Goal: Task Accomplishment & Management: Manage account settings

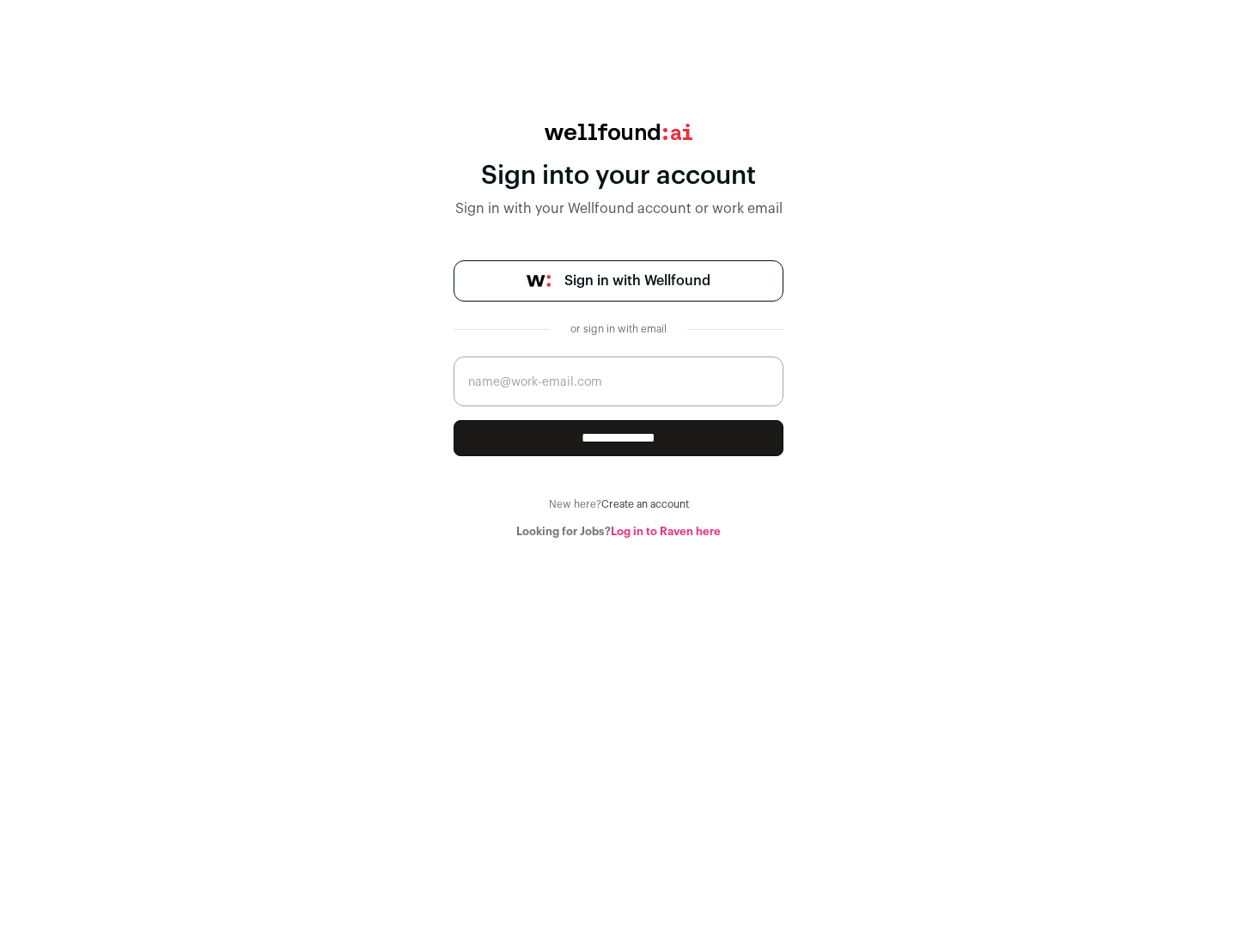
click at [637, 281] on span "Sign in with Wellfound" at bounding box center [637, 281] width 146 height 21
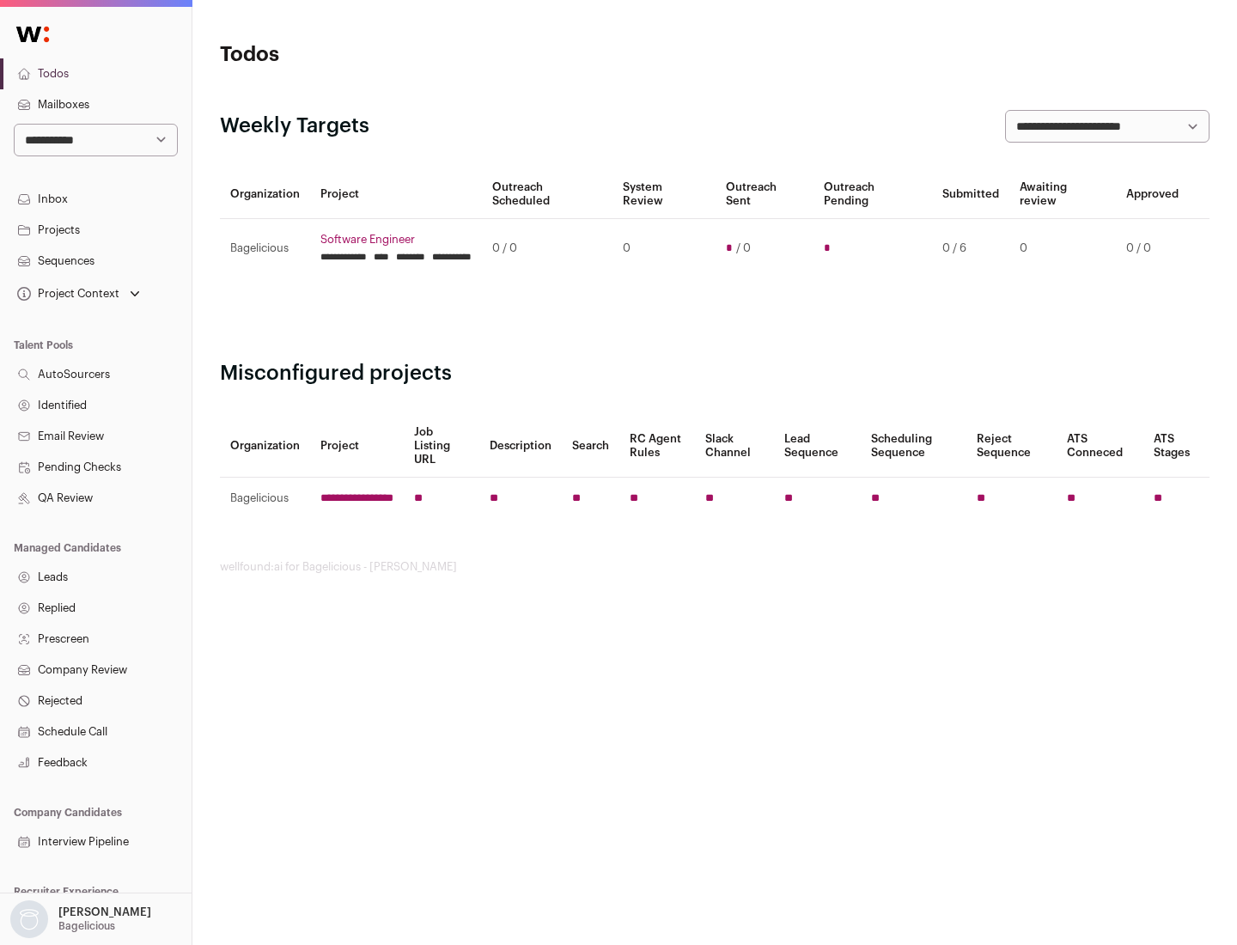
click at [95, 229] on link "Projects" at bounding box center [96, 230] width 192 height 31
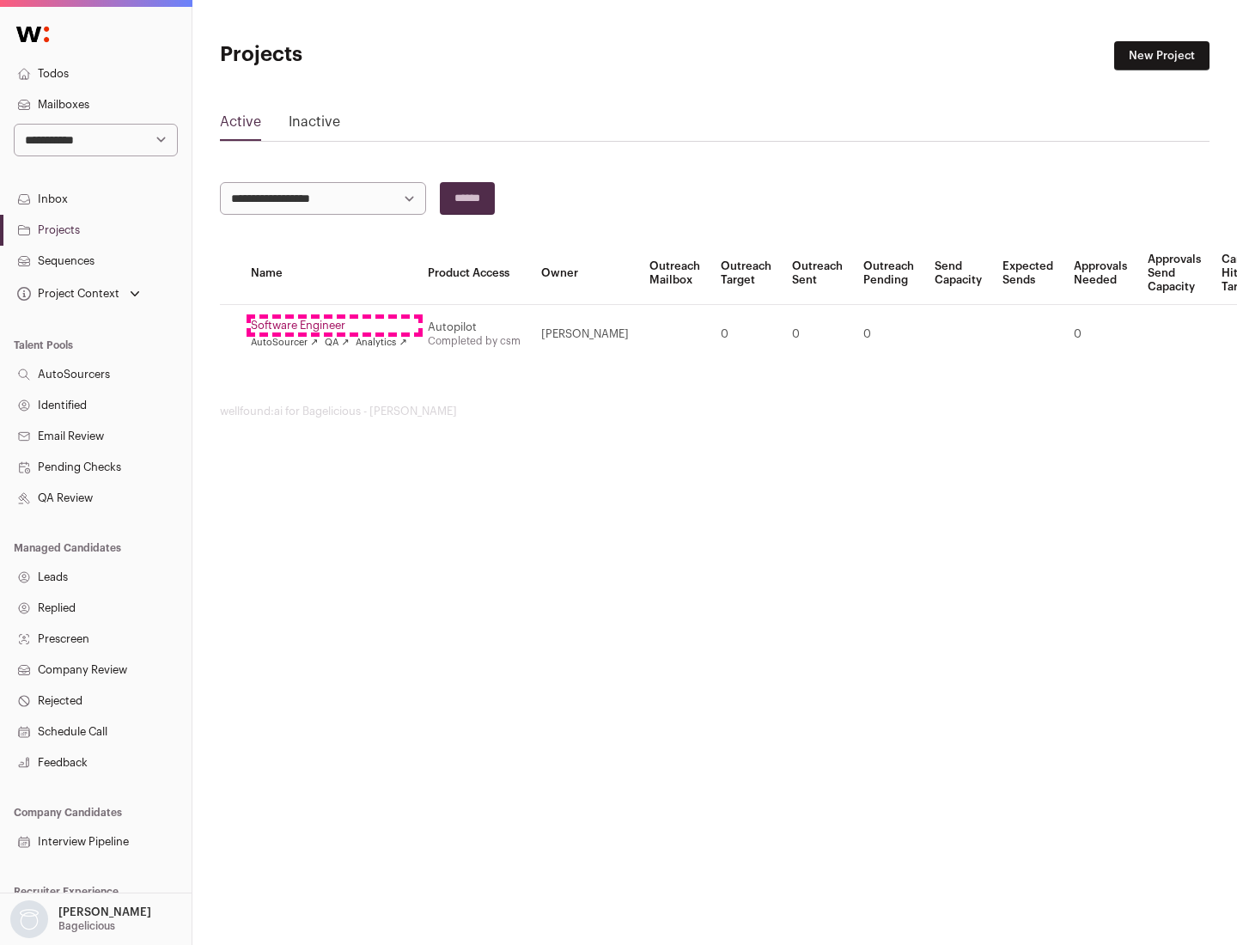
click at [334, 326] on link "Software Engineer" at bounding box center [329, 326] width 156 height 14
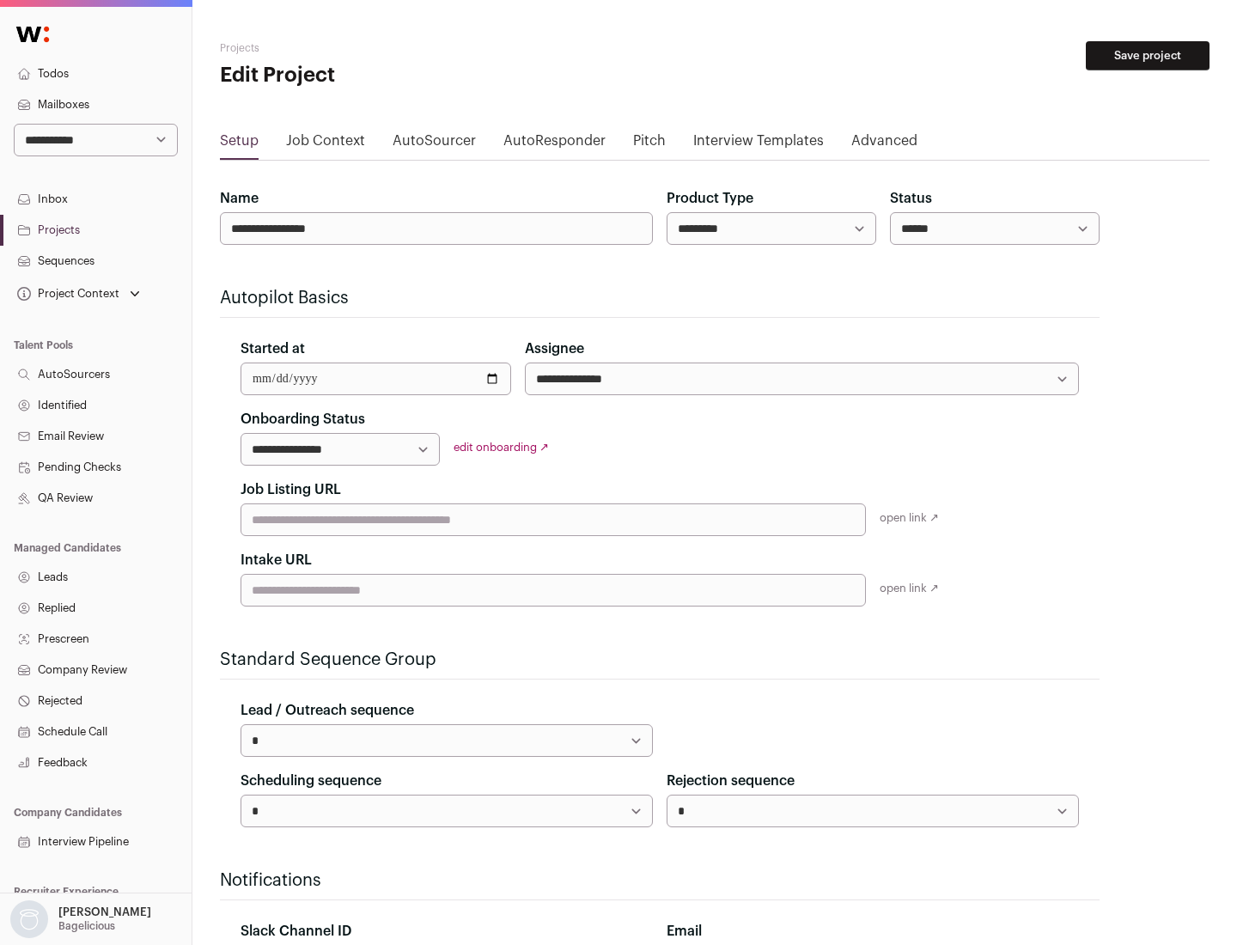
click at [1148, 56] on button "Save project" at bounding box center [1148, 55] width 124 height 29
